Goal: Information Seeking & Learning: Learn about a topic

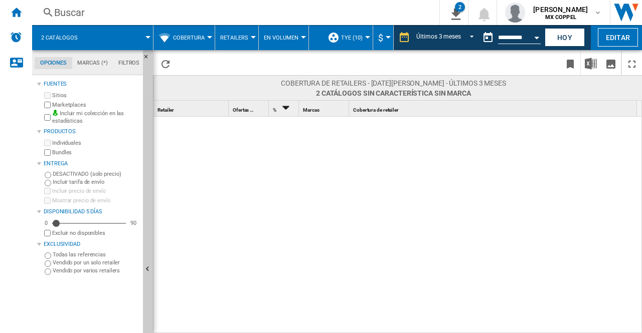
click at [176, 38] on span "Cobertura" at bounding box center [189, 38] width 32 height 7
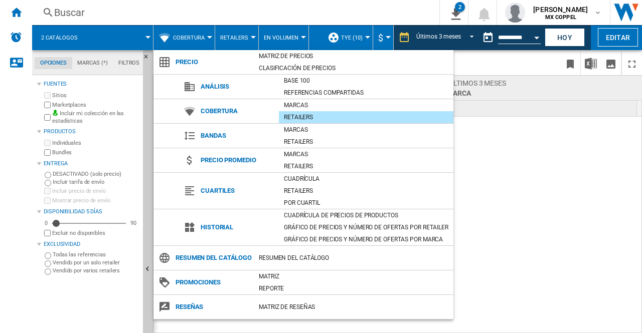
click at [176, 38] on md-backdrop at bounding box center [321, 166] width 642 height 333
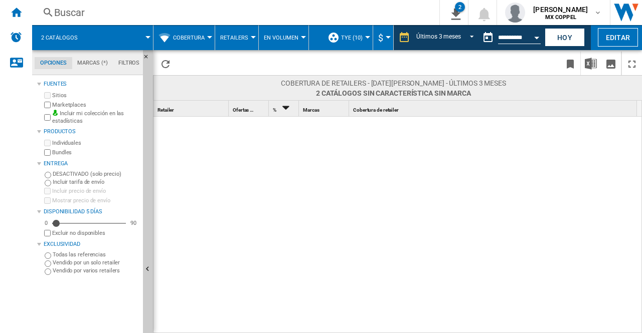
click at [227, 35] on span "Retailers" at bounding box center [234, 38] width 28 height 7
click at [227, 35] on md-backdrop at bounding box center [321, 166] width 642 height 333
click at [368, 42] on md-menu "TYE (10) Perfil predeterminado (1) TOUS (1) TYE (10) Editar "TYE"... Crear... A…" at bounding box center [347, 37] width 51 height 25
click at [353, 32] on button "TYE (10)" at bounding box center [354, 37] width 27 height 25
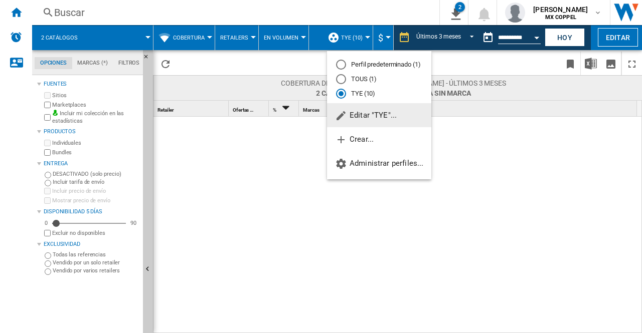
click at [353, 32] on md-backdrop at bounding box center [321, 166] width 642 height 333
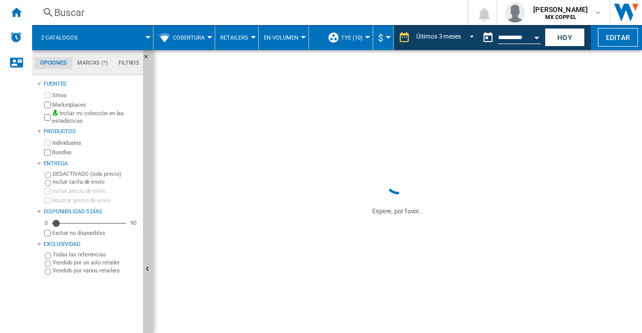
click at [134, 35] on span at bounding box center [120, 37] width 56 height 25
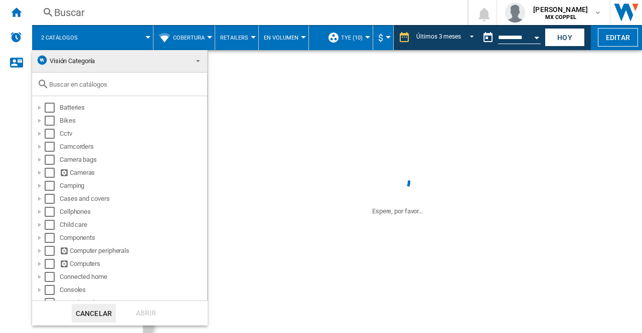
click at [134, 35] on md-backdrop at bounding box center [321, 166] width 642 height 333
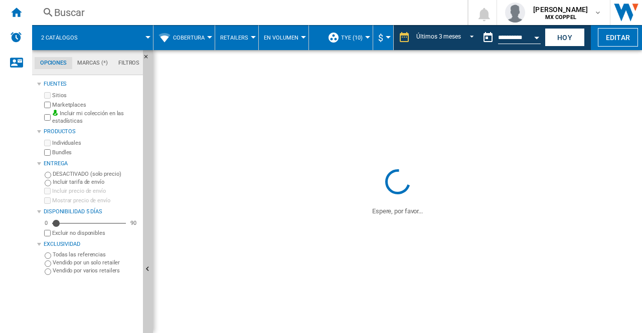
click at [134, 35] on span at bounding box center [120, 37] width 56 height 25
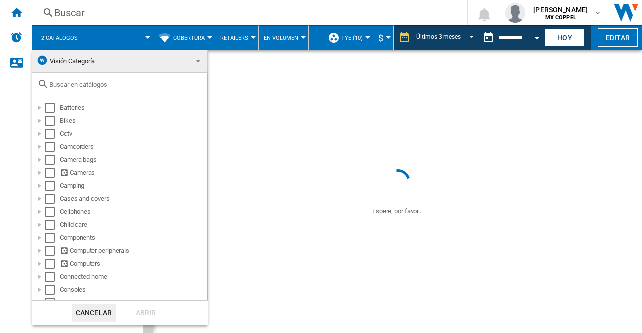
click at [90, 82] on input "text" at bounding box center [125, 85] width 153 height 8
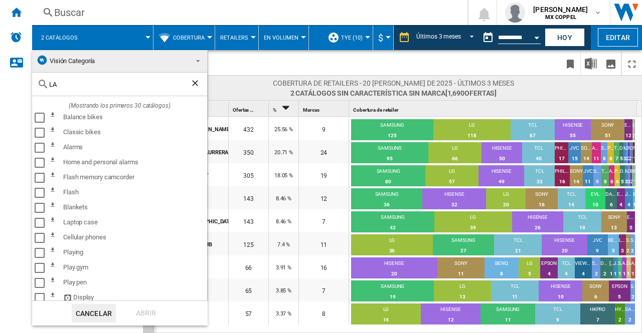
type input "L"
type input "C"
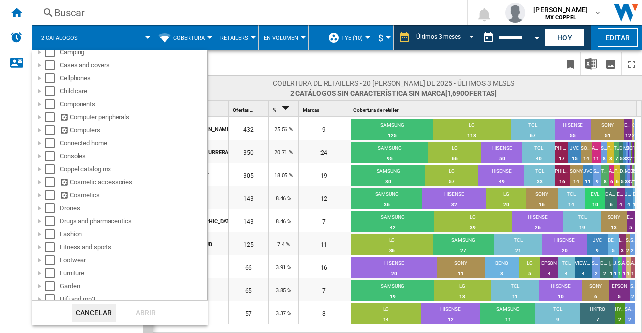
scroll to position [133, 0]
click at [43, 131] on div at bounding box center [40, 131] width 10 height 10
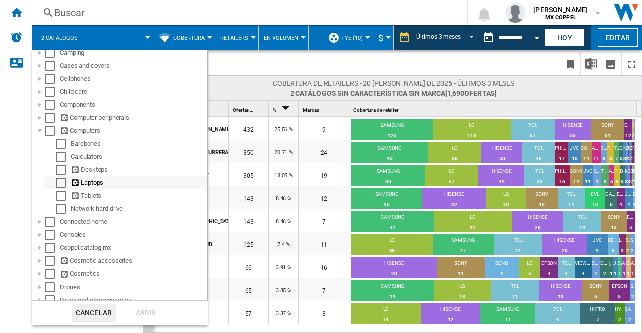
click at [60, 183] on div "Select" at bounding box center [61, 183] width 10 height 10
click at [137, 318] on div "Abrir" at bounding box center [146, 313] width 44 height 19
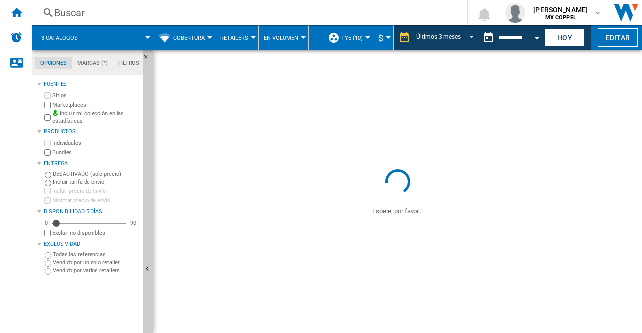
click at [195, 36] on span "Cobertura" at bounding box center [189, 38] width 32 height 7
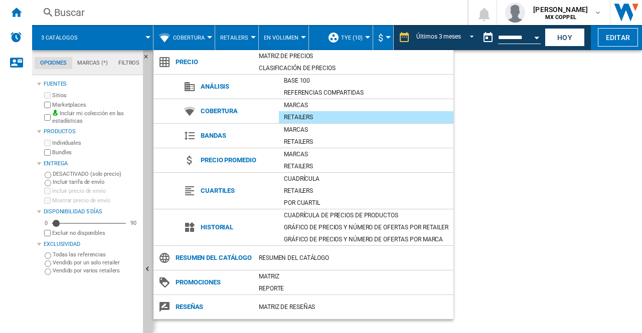
click at [195, 36] on md-backdrop at bounding box center [321, 166] width 642 height 333
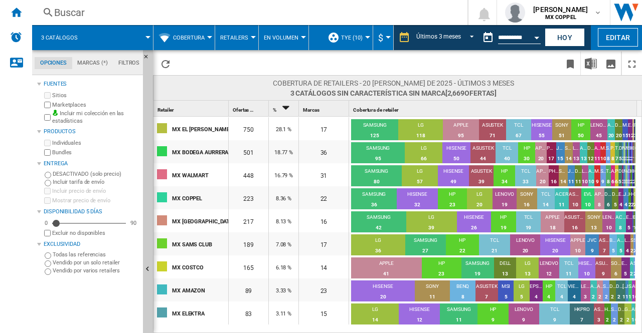
click at [251, 38] on div at bounding box center [253, 37] width 5 height 3
click at [246, 86] on span "Retailers" at bounding box center [238, 86] width 30 height 9
click at [251, 38] on div at bounding box center [253, 37] width 5 height 3
click at [236, 86] on span "Retailers" at bounding box center [238, 86] width 30 height 9
click at [239, 47] on button "Retailers" at bounding box center [236, 37] width 33 height 25
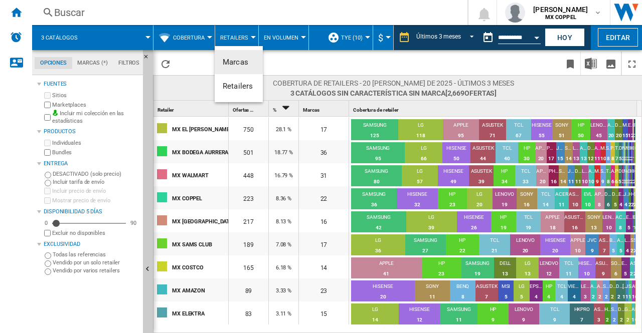
click at [238, 64] on span "Marcas" at bounding box center [236, 62] width 26 height 9
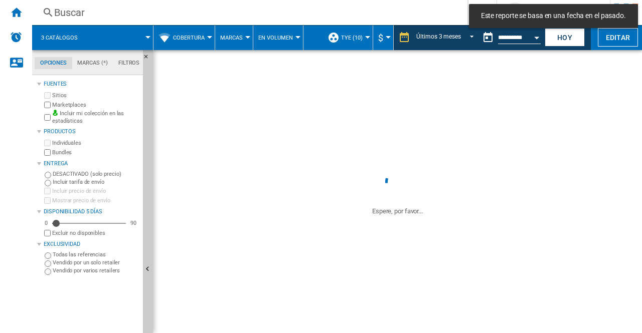
click at [244, 44] on button "Marcas" at bounding box center [234, 37] width 28 height 25
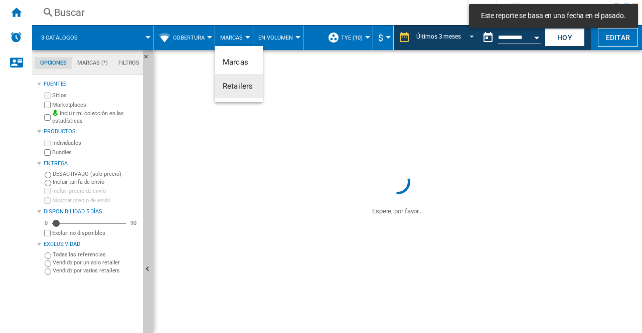
click at [239, 86] on span "Retailers" at bounding box center [238, 86] width 30 height 9
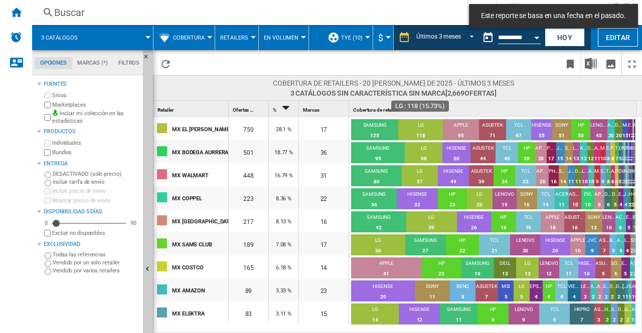
click at [416, 131] on div "118" at bounding box center [420, 136] width 45 height 10
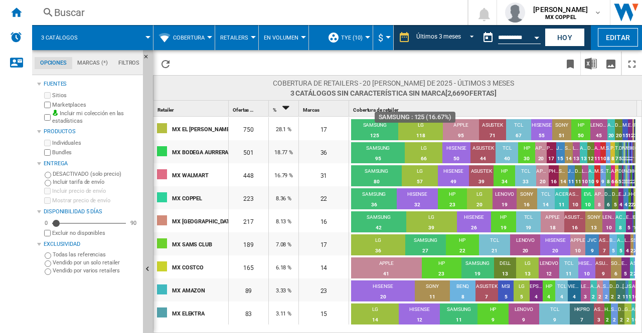
click at [378, 131] on div "125" at bounding box center [374, 136] width 47 height 10
click at [319, 129] on div "17" at bounding box center [324, 128] width 50 height 23
click at [279, 128] on div "28.1 %" at bounding box center [284, 128] width 30 height 23
click at [233, 119] on div "750" at bounding box center [249, 128] width 40 height 23
click at [203, 125] on div "MX EL PALACIO DE HIERRO" at bounding box center [200, 128] width 56 height 21
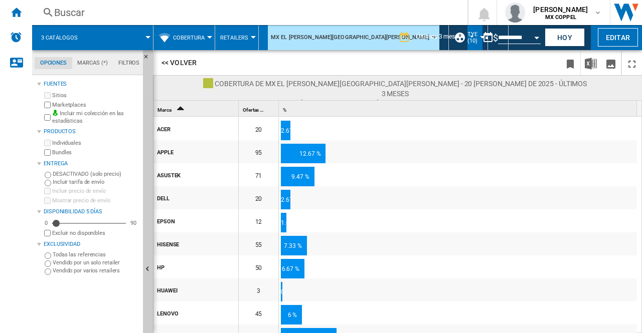
click at [170, 52] on div "<< Volver" at bounding box center [397, 62] width 489 height 25
click at [170, 62] on button "<< Volver" at bounding box center [179, 62] width 44 height 19
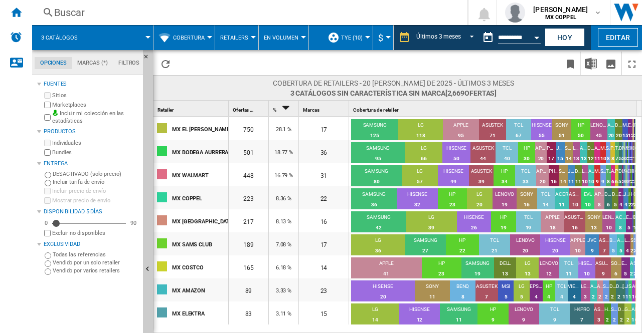
click at [239, 38] on span "Retailers" at bounding box center [234, 38] width 28 height 7
click at [197, 39] on md-backdrop at bounding box center [321, 166] width 642 height 333
click at [204, 37] on button "Cobertura" at bounding box center [191, 37] width 37 height 25
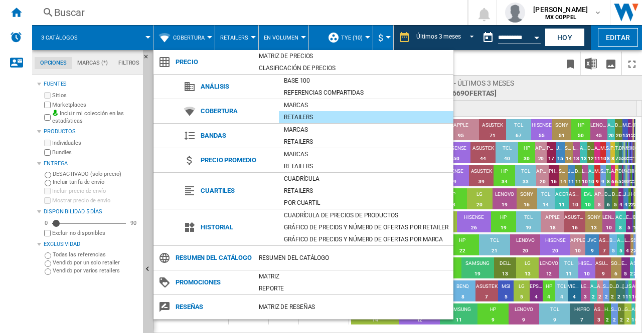
click at [204, 37] on md-backdrop at bounding box center [321, 166] width 642 height 333
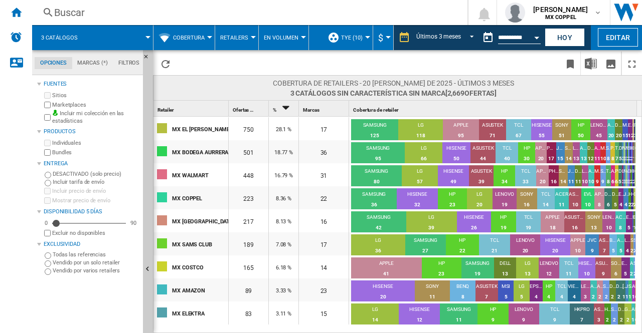
click at [278, 33] on button "En volumen" at bounding box center [284, 37] width 40 height 25
click at [278, 33] on md-backdrop at bounding box center [321, 166] width 642 height 333
click at [345, 41] on span "TYE (10)" at bounding box center [352, 38] width 22 height 7
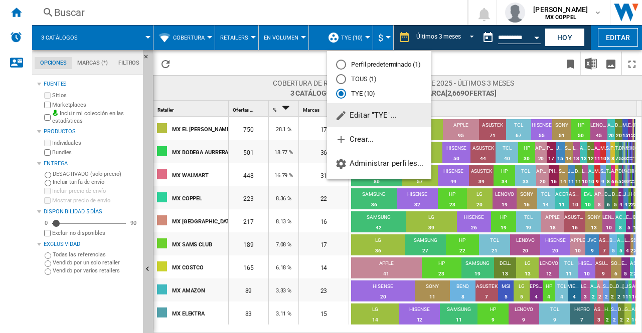
click at [366, 111] on span "Editar "TYE"..." at bounding box center [366, 115] width 62 height 9
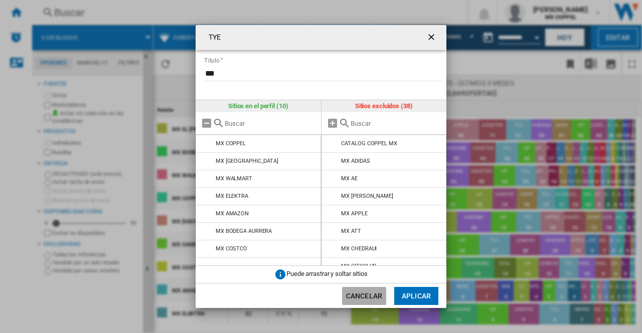
click at [370, 291] on button "Cancelar" at bounding box center [364, 296] width 44 height 18
